Goal: Contribute content

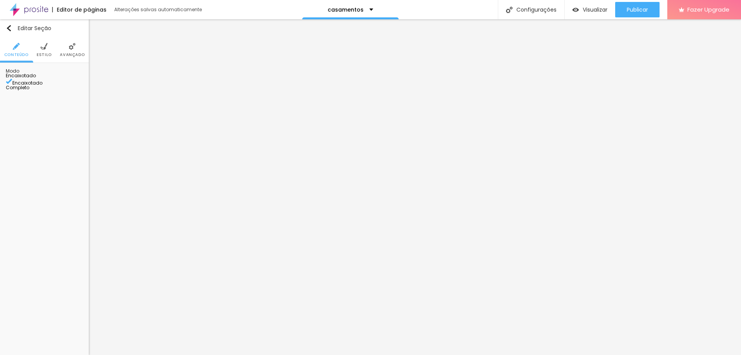
click at [42, 48] on img at bounding box center [44, 46] width 7 height 7
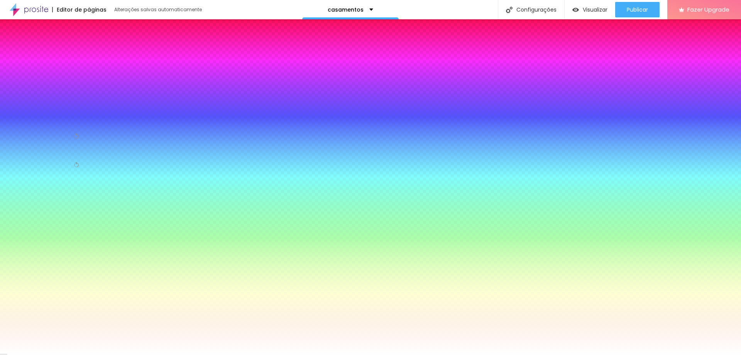
click at [54, 115] on div at bounding box center [44, 115] width 77 height 0
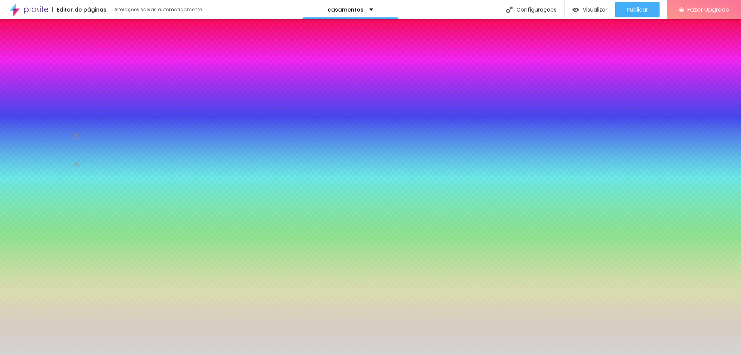
drag, startPoint x: 25, startPoint y: 162, endPoint x: 8, endPoint y: 159, distance: 17.3
click at [8, 159] on div "Imagem de fundo Adicionar imagem Efeito da Imagem Nenhum Nenhum Parallax Cor de…" at bounding box center [44, 126] width 89 height 127
click at [50, 115] on div at bounding box center [44, 115] width 77 height 0
type input "#D5D5D5"
drag, startPoint x: 76, startPoint y: 207, endPoint x: 79, endPoint y: 185, distance: 22.2
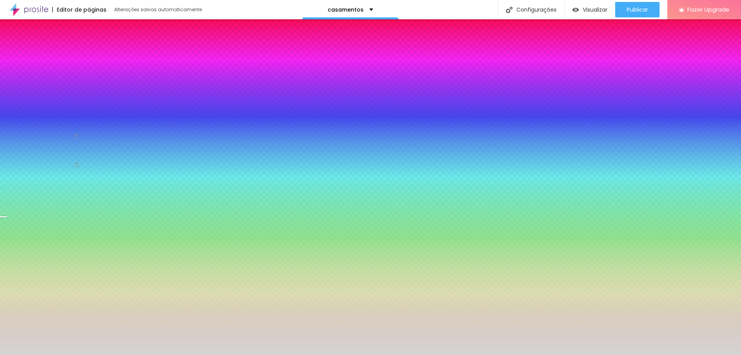
click at [7, 216] on div at bounding box center [3, 216] width 8 height 1
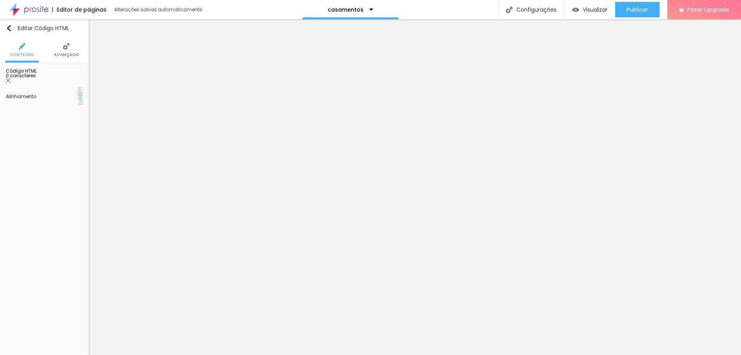
click at [48, 106] on div at bounding box center [44, 112] width 77 height 59
click at [10, 29] on img "button" at bounding box center [9, 28] width 6 height 6
click at [77, 123] on button "button" at bounding box center [77, 118] width 11 height 11
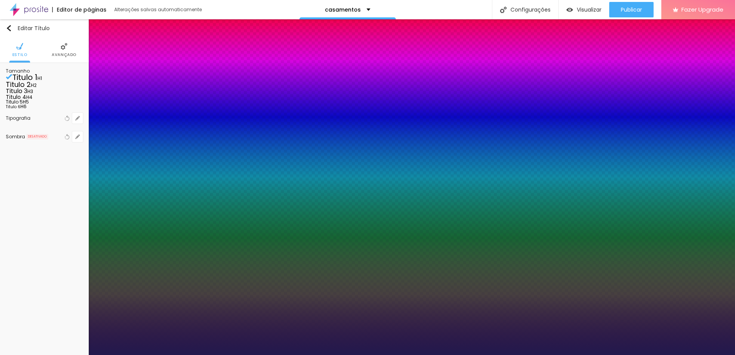
type input "1"
type input "11"
type input "1"
type input "12"
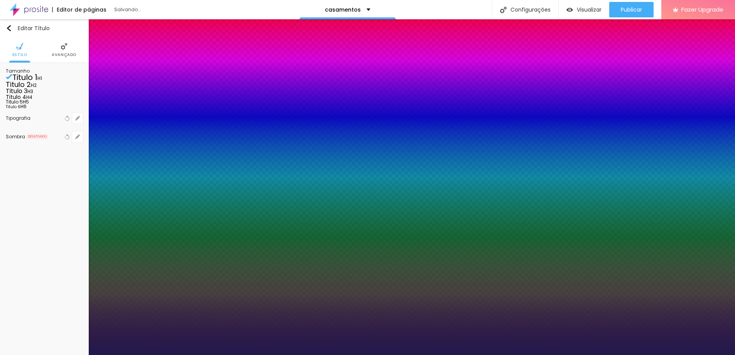
type input "12"
type input "1"
type input "18"
type input "1"
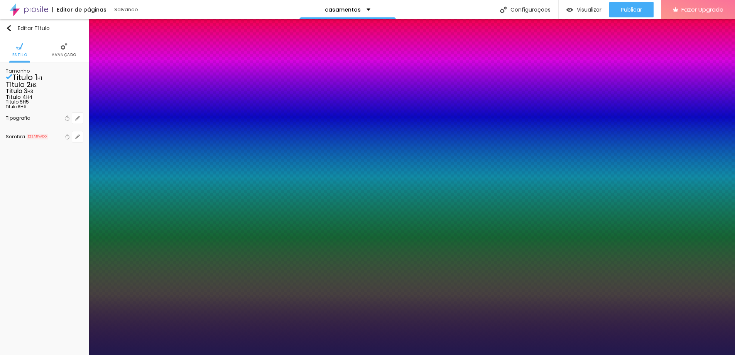
type input "32"
type input "1"
type input "37"
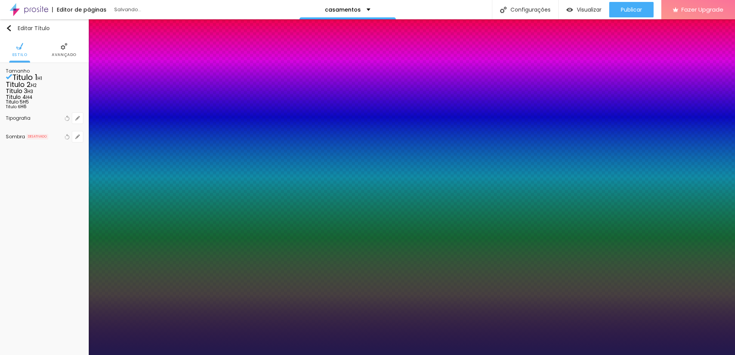
type input "1"
type input "42"
type input "1"
type input "43"
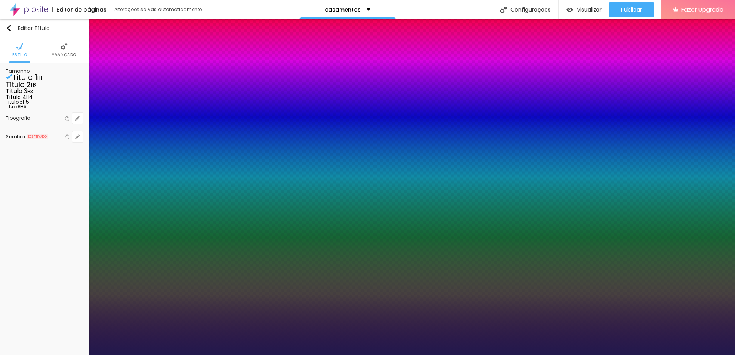
type input "43"
type input "1"
type input "44"
type input "1"
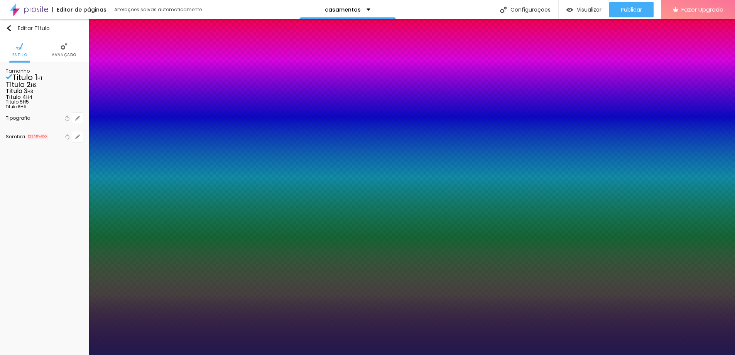
type input "46"
type input "1"
type input "48"
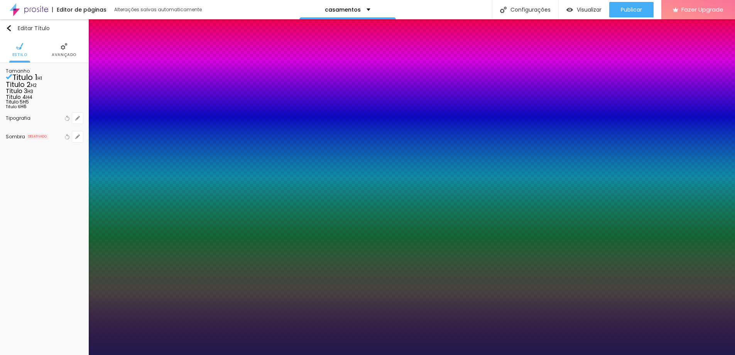
type input "1"
drag, startPoint x: 101, startPoint y: 218, endPoint x: 123, endPoint y: 224, distance: 23.1
type input "48"
type input "1"
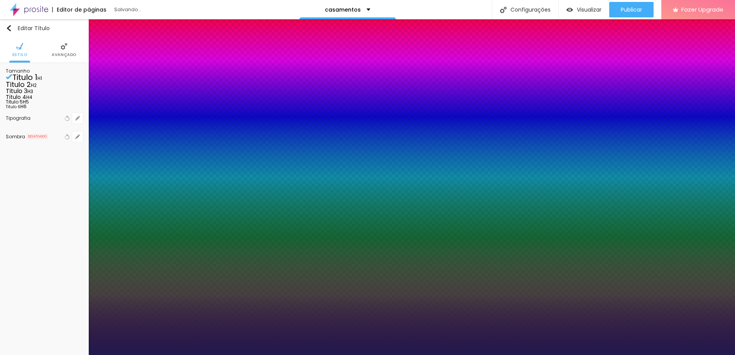
click at [646, 354] on div at bounding box center [367, 355] width 735 height 0
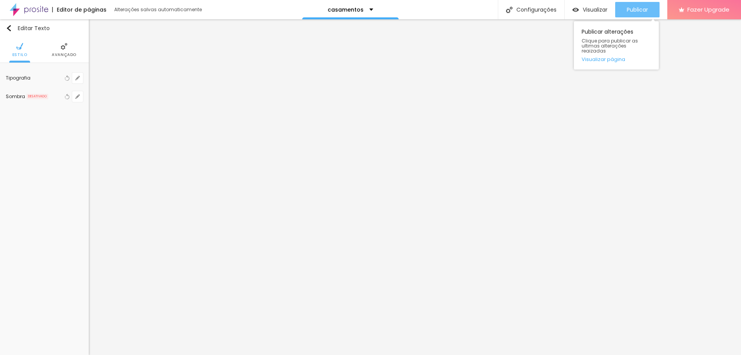
click at [640, 12] on span "Publicar" at bounding box center [637, 10] width 21 height 6
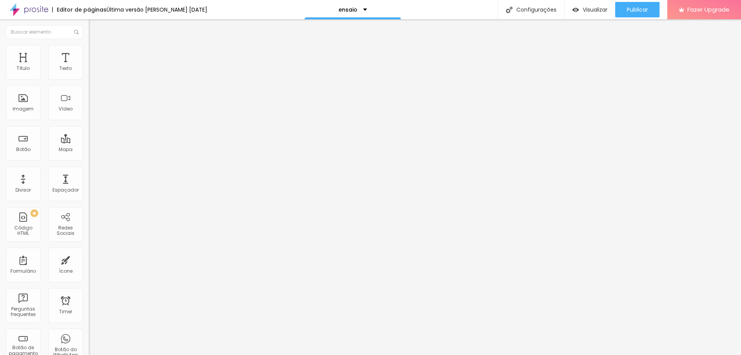
click at [89, 114] on div "< html > < head > < style > table , th , td { border : 1 px solid black ; borde…" at bounding box center [196, 94] width 215 height 54
